Goal: Book appointment/travel/reservation

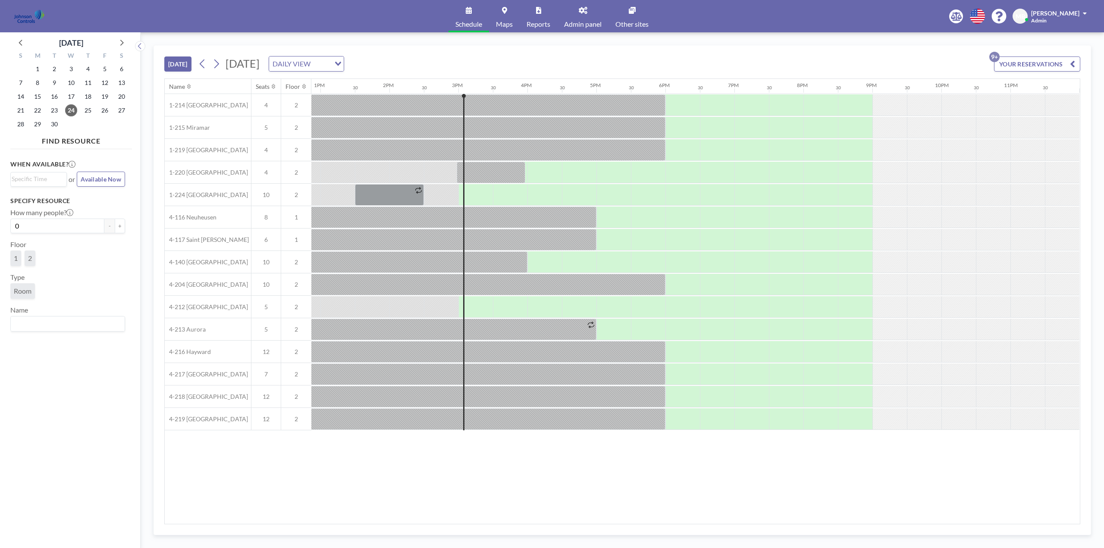
scroll to position [0, 889]
click at [636, 17] on link "Other sites" at bounding box center [632, 16] width 47 height 32
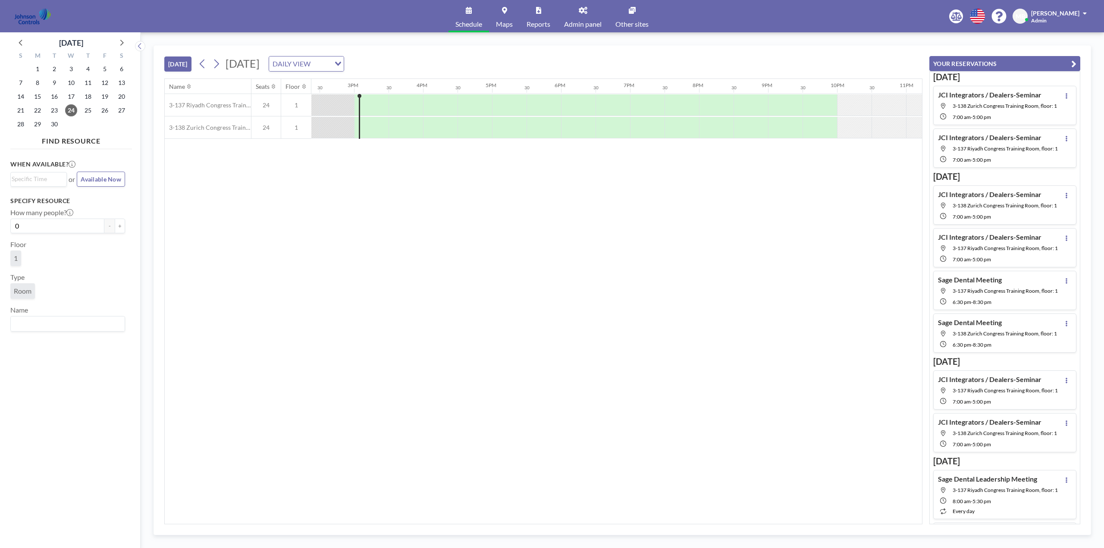
scroll to position [0, 1001]
click at [117, 41] on icon at bounding box center [121, 42] width 11 height 11
click at [122, 41] on icon at bounding box center [121, 42] width 11 height 11
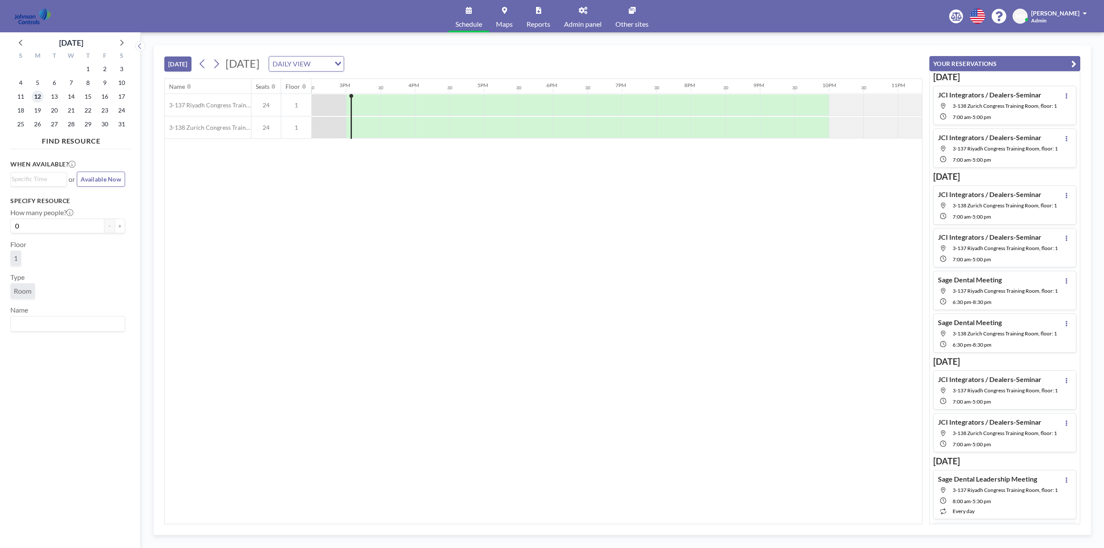
click at [39, 96] on span "12" at bounding box center [37, 97] width 12 height 12
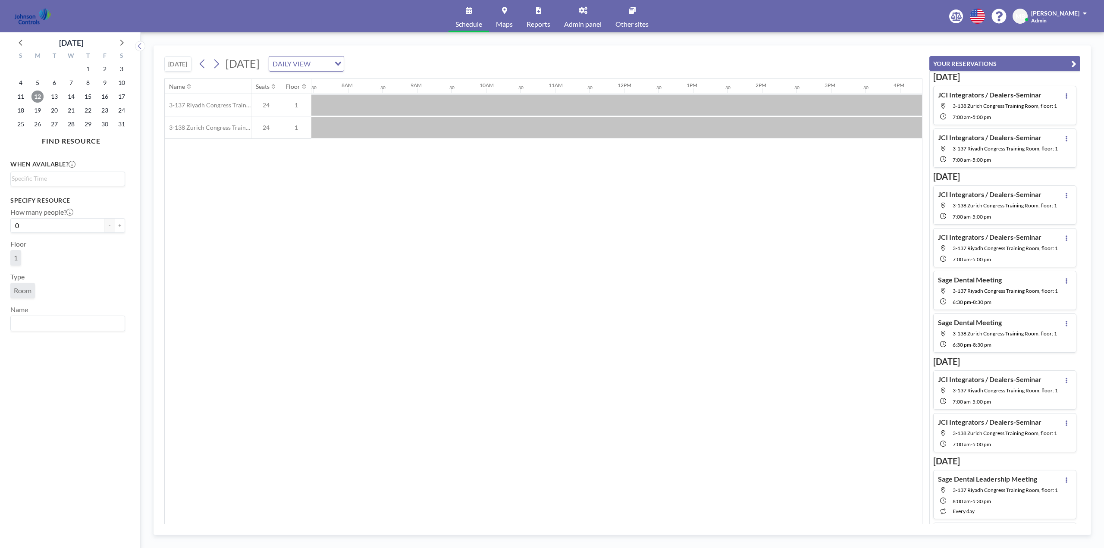
scroll to position [0, 518]
click at [53, 96] on span "13" at bounding box center [54, 97] width 12 height 12
click at [74, 99] on span "14" at bounding box center [71, 97] width 12 height 12
click at [85, 97] on span "15" at bounding box center [88, 97] width 12 height 12
click at [108, 97] on div "16" at bounding box center [104, 97] width 17 height 14
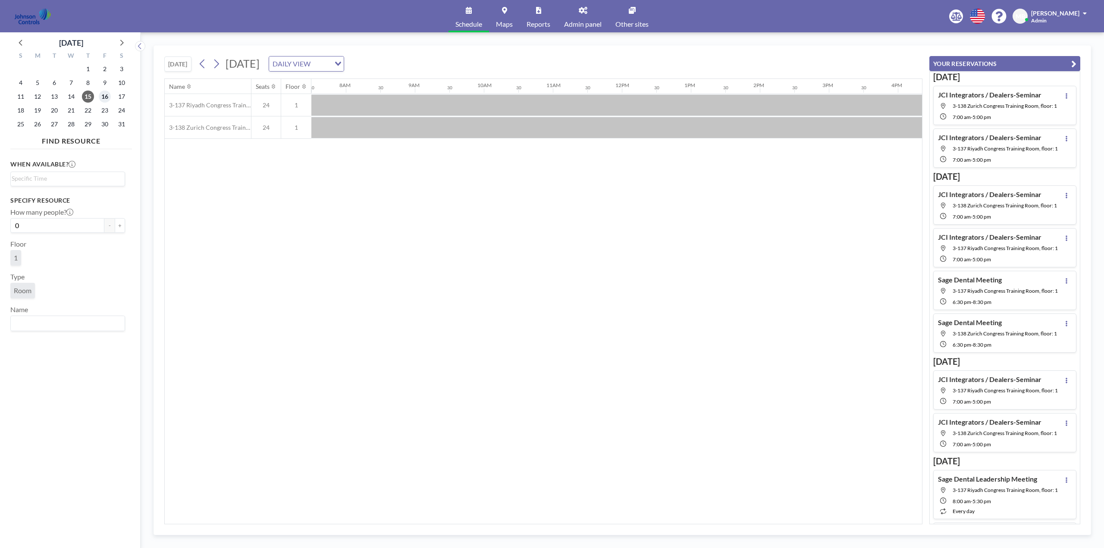
click at [108, 97] on span "16" at bounding box center [105, 97] width 12 height 12
click at [38, 109] on span "19" at bounding box center [37, 110] width 12 height 12
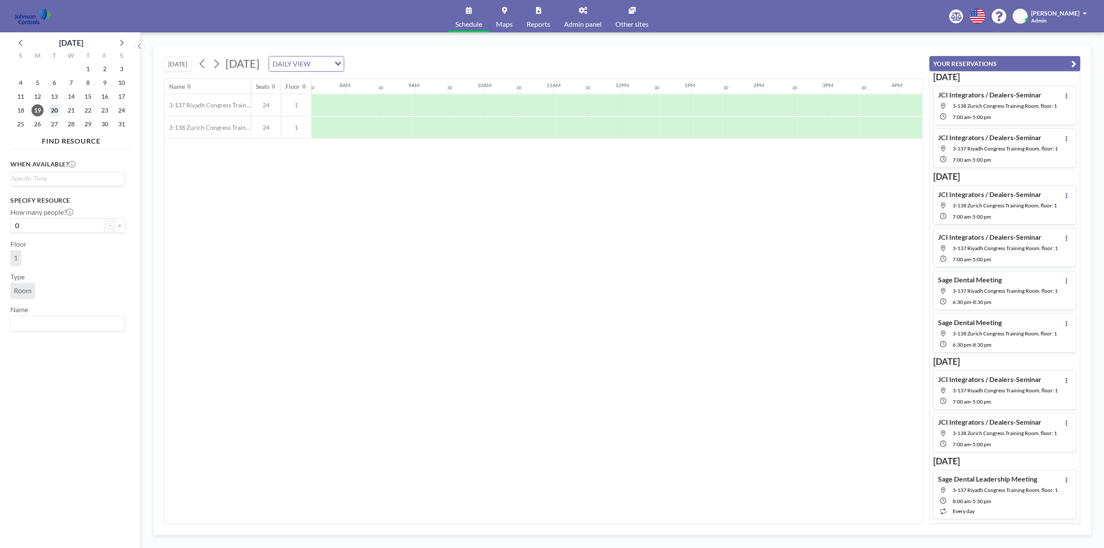
click at [54, 108] on span "20" at bounding box center [54, 110] width 12 height 12
click at [70, 110] on span "21" at bounding box center [71, 110] width 12 height 12
